Goal: Complete application form: Complete application form

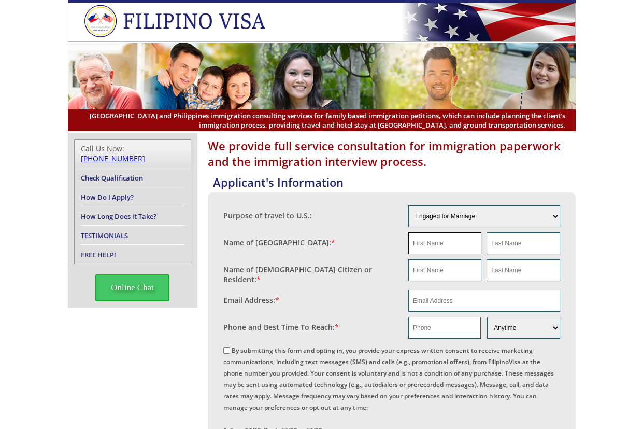
click at [440, 244] on input "text" at bounding box center [444, 243] width 73 height 22
paste input "[PERSON_NAME]"
click at [440, 244] on input "[PERSON_NAME]" at bounding box center [444, 243] width 73 height 22
type input "Miecha"
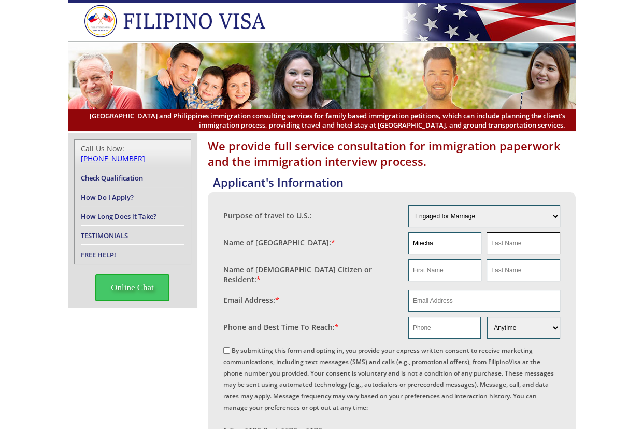
click at [510, 248] on input "text" at bounding box center [523, 243] width 73 height 22
click at [447, 242] on input "Miecha" at bounding box center [444, 243] width 73 height 22
click at [446, 242] on input "Miecha" at bounding box center [444, 243] width 73 height 22
click at [453, 267] on input "text" at bounding box center [444, 270] width 73 height 22
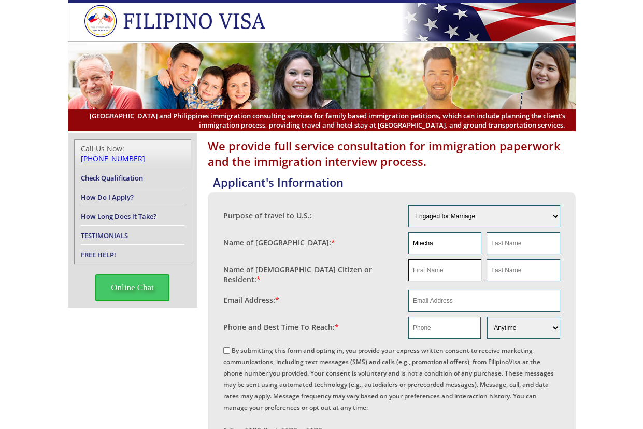
paste input "Miecha Bisnar"
click at [439, 266] on input "Miecha Bisnar" at bounding box center [444, 270] width 73 height 22
type input "Miecha"
click at [540, 272] on input "text" at bounding box center [523, 270] width 73 height 22
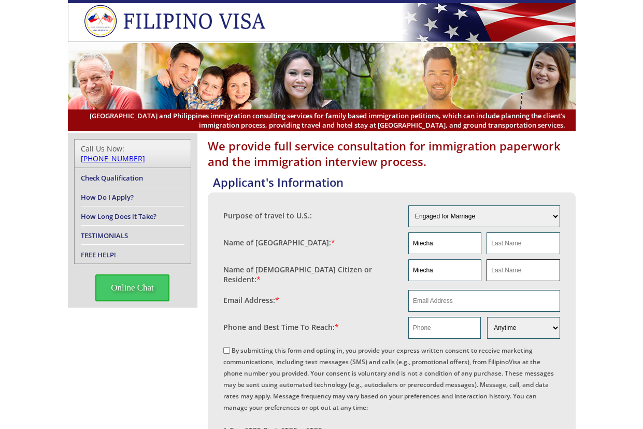
paste input "Bisnar"
type input "Bisnar"
click at [433, 243] on input "Miecha" at bounding box center [444, 243] width 73 height 22
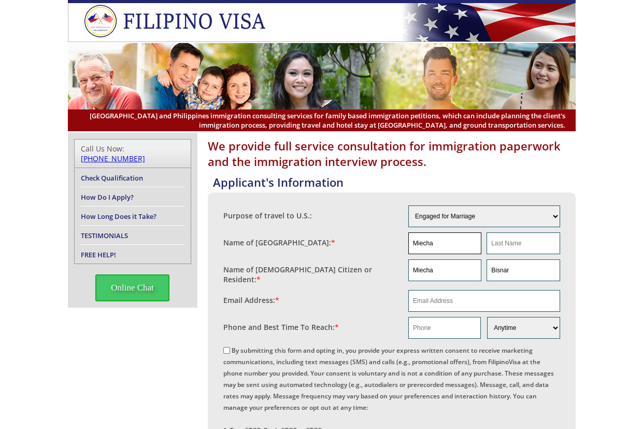
paste input "Cramer Austin Benson"
click at [467, 244] on input "Cramer Austin Benson" at bounding box center [444, 243] width 73 height 22
type input "Cramer Austin"
click at [528, 248] on input "text" at bounding box center [523, 243] width 73 height 22
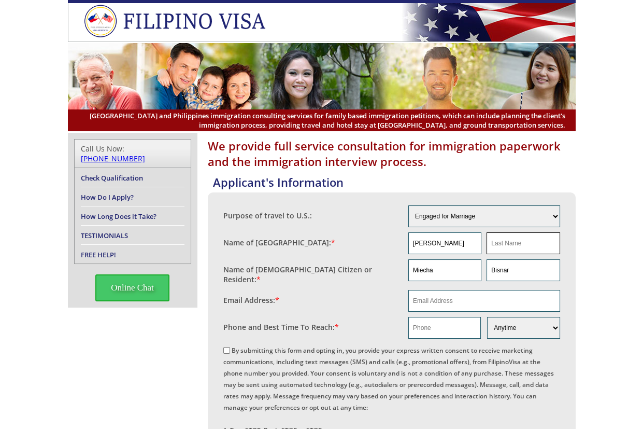
paste input "Benson"
type input "Benson"
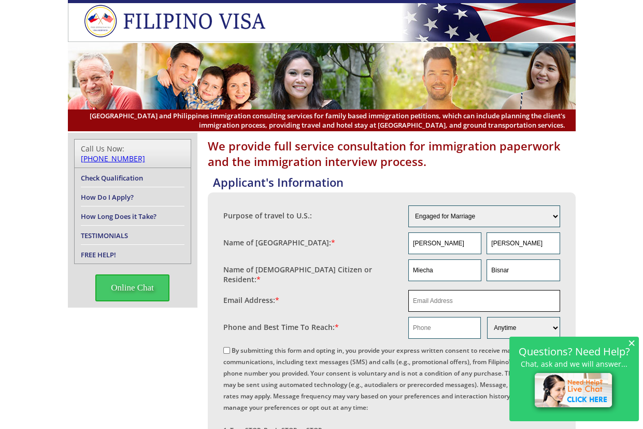
click at [453, 290] on input "email" at bounding box center [484, 301] width 152 height 22
paste input "Bensoncramer1@gmail.com"
type input "Bensoncramer1@gmail.com"
click at [431, 326] on input "text" at bounding box center [444, 328] width 73 height 22
paste input "405 318 0861"
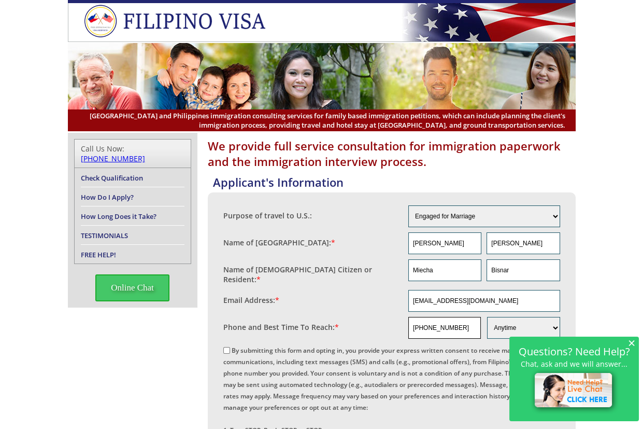
click at [438, 320] on input "405 318 0861" at bounding box center [444, 328] width 73 height 22
type input "4053180861"
click at [632, 345] on span "×" at bounding box center [631, 342] width 7 height 9
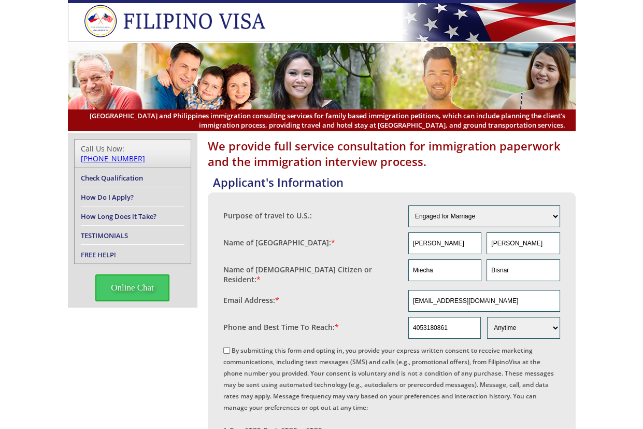
click at [294, 346] on label "By submitting this form and opting in, you provide your express written consent…" at bounding box center [388, 413] width 331 height 134
click at [230, 347] on input "By submitting this form and opting in, you provide your express written consent…" at bounding box center [226, 350] width 7 height 7
checkbox input "true"
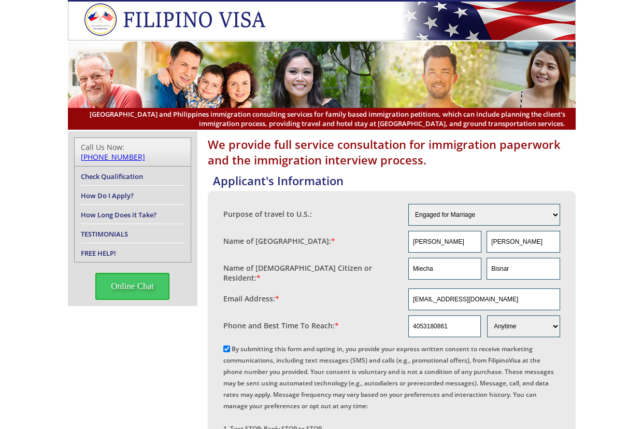
scroll to position [173, 0]
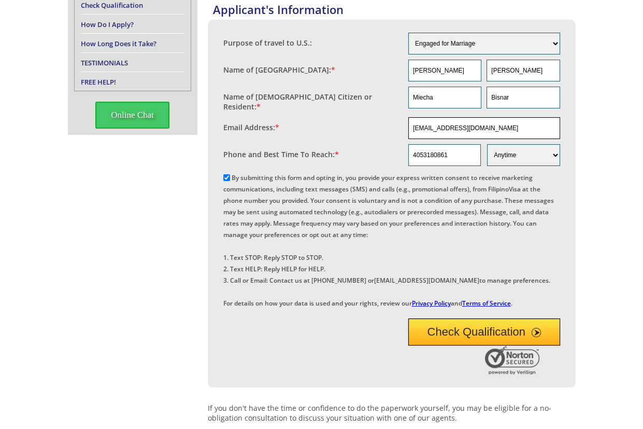
click at [473, 118] on input "Bensoncramer1@gmail.com" at bounding box center [484, 128] width 152 height 22
click at [473, 117] on input "Bensoncramer1@gmail.com" at bounding box center [484, 128] width 152 height 22
click at [585, 205] on div "We provide full service consultation for immigration paperwork and the immigrat…" at bounding box center [321, 276] width 643 height 632
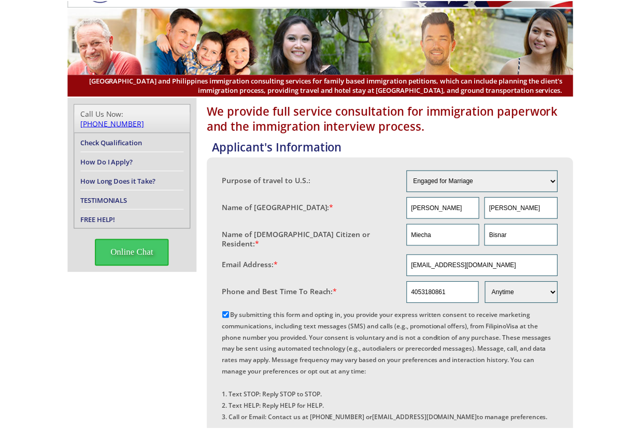
scroll to position [0, 0]
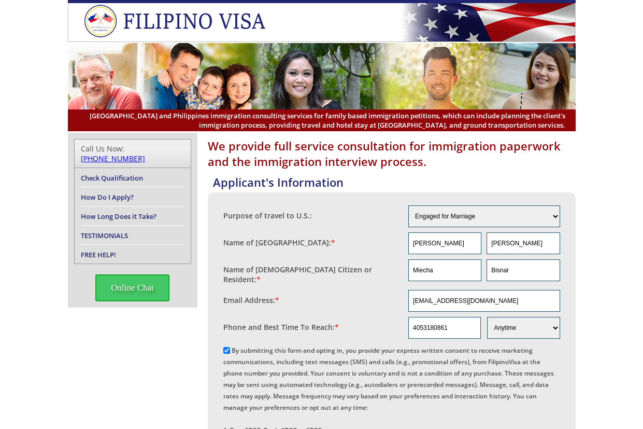
drag, startPoint x: 608, startPoint y: 215, endPoint x: 626, endPoint y: 203, distance: 21.7
drag, startPoint x: 607, startPoint y: 186, endPoint x: 613, endPoint y: 181, distance: 8.5
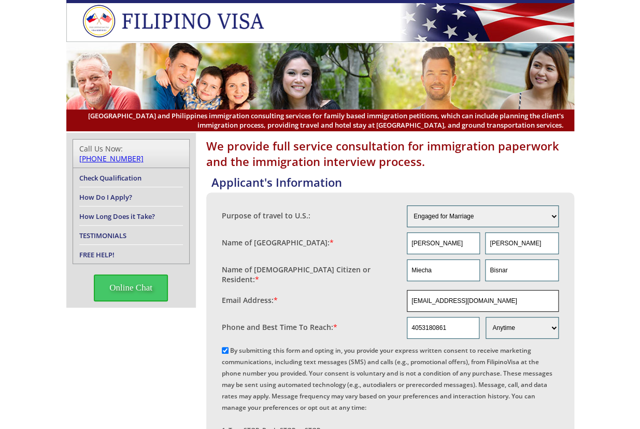
click at [484, 294] on input "Bensoncramer1@gmail.com" at bounding box center [483, 301] width 152 height 22
click at [483, 294] on input "Bensoncramer1@gmail.com" at bounding box center [483, 301] width 152 height 22
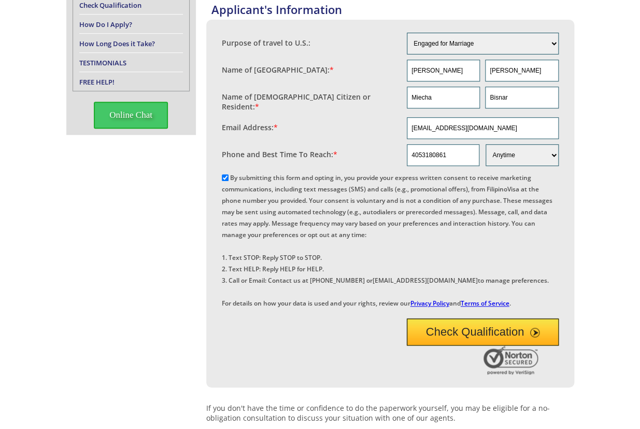
scroll to position [345, 0]
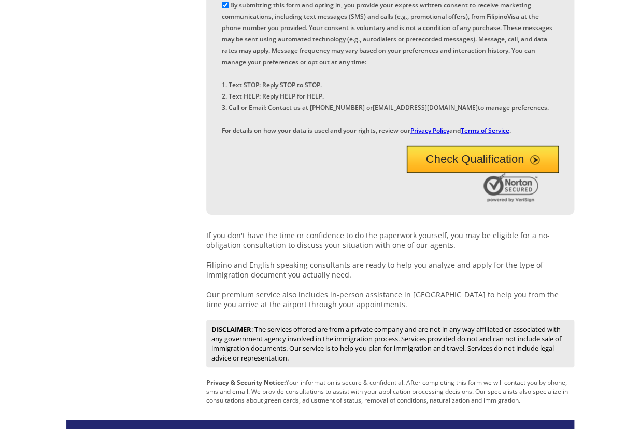
click at [485, 173] on button "Check Qualification" at bounding box center [483, 159] width 152 height 27
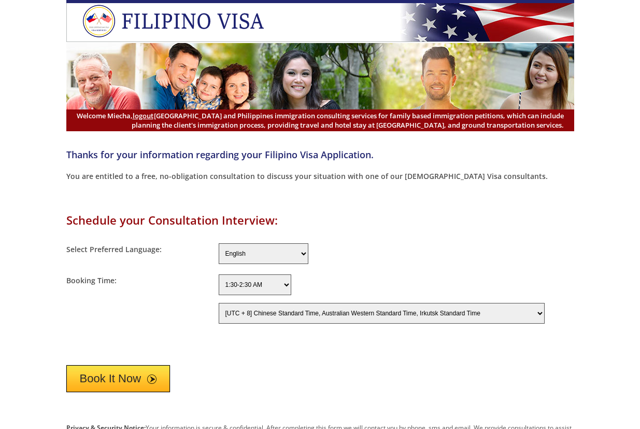
select select "-480"
drag, startPoint x: 131, startPoint y: 370, endPoint x: 135, endPoint y: 366, distance: 5.5
click at [131, 370] on button "Book It Now" at bounding box center [118, 378] width 104 height 27
